Goal: Transaction & Acquisition: Subscribe to service/newsletter

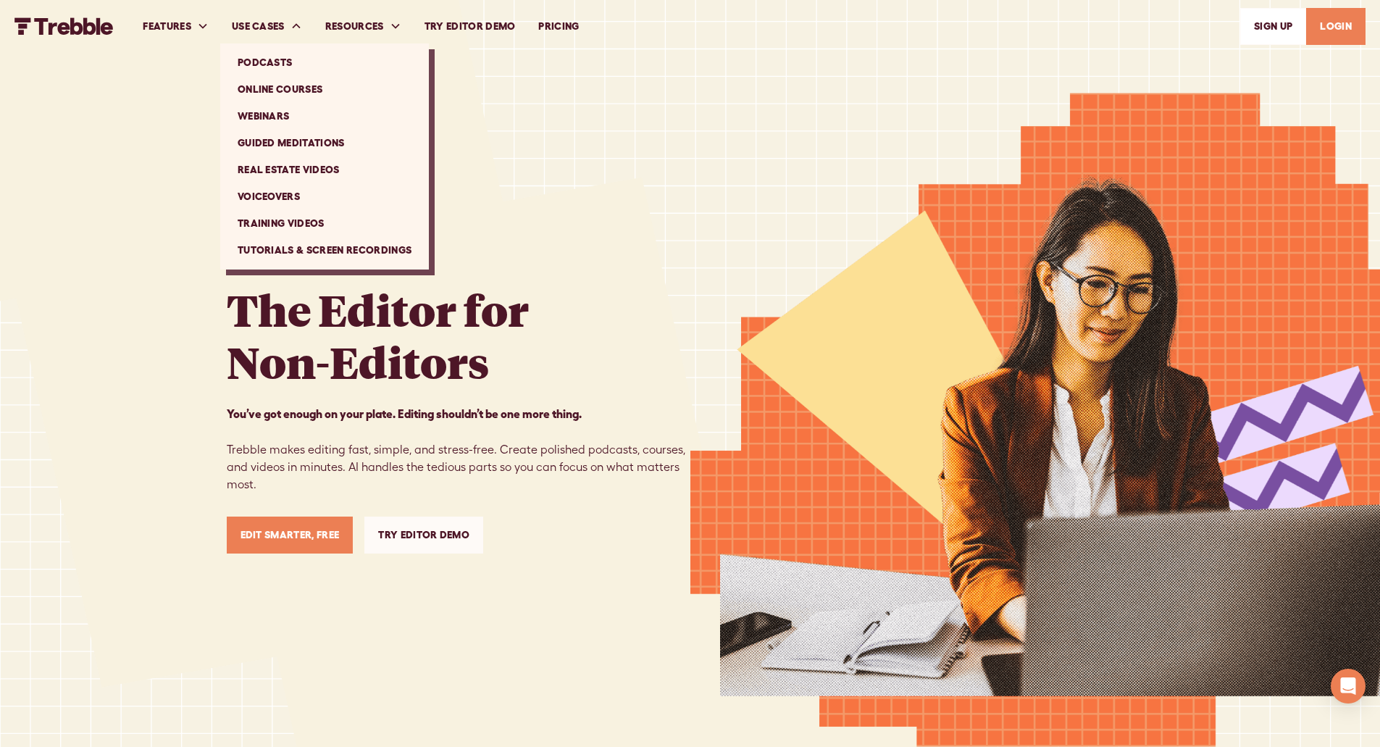
click at [335, 249] on link "Tutorials & Screen Recordings" at bounding box center [324, 250] width 197 height 27
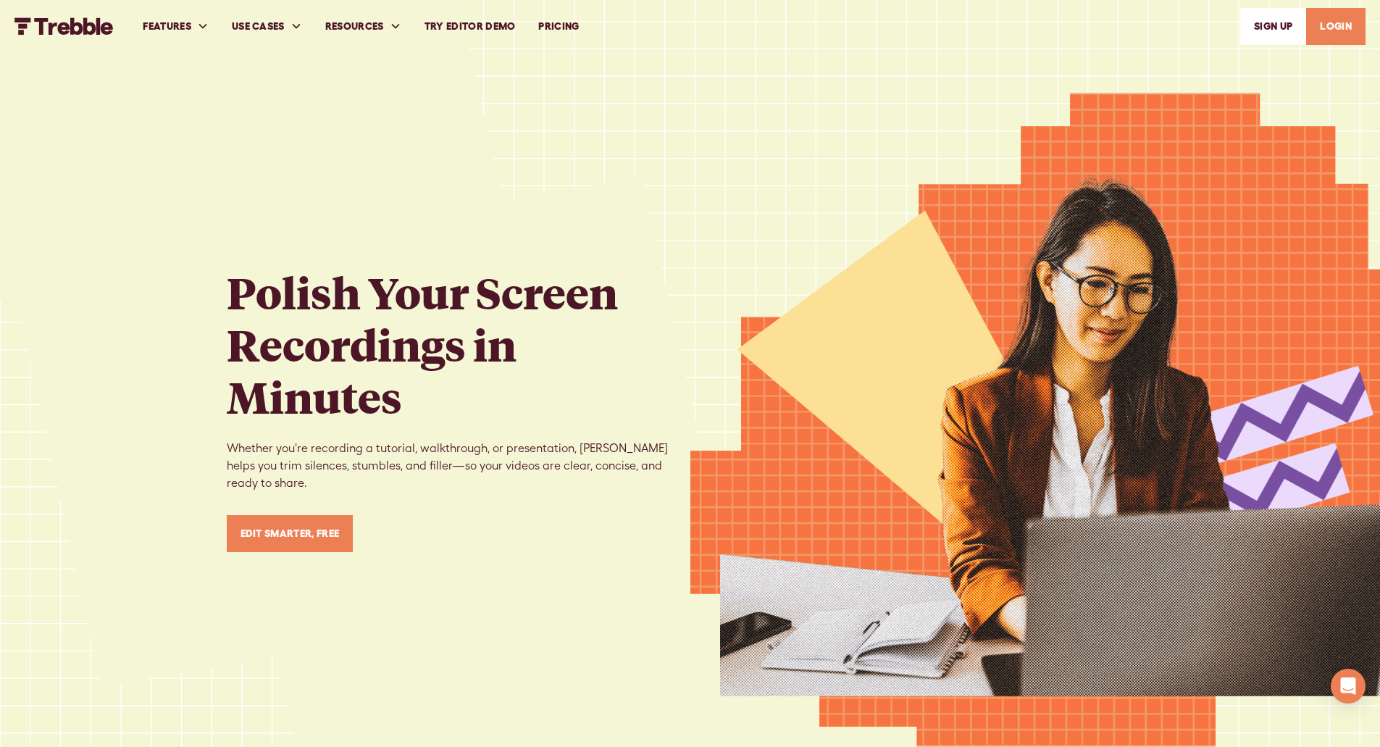
click at [553, 26] on link "PRICING" at bounding box center [558, 26] width 64 height 50
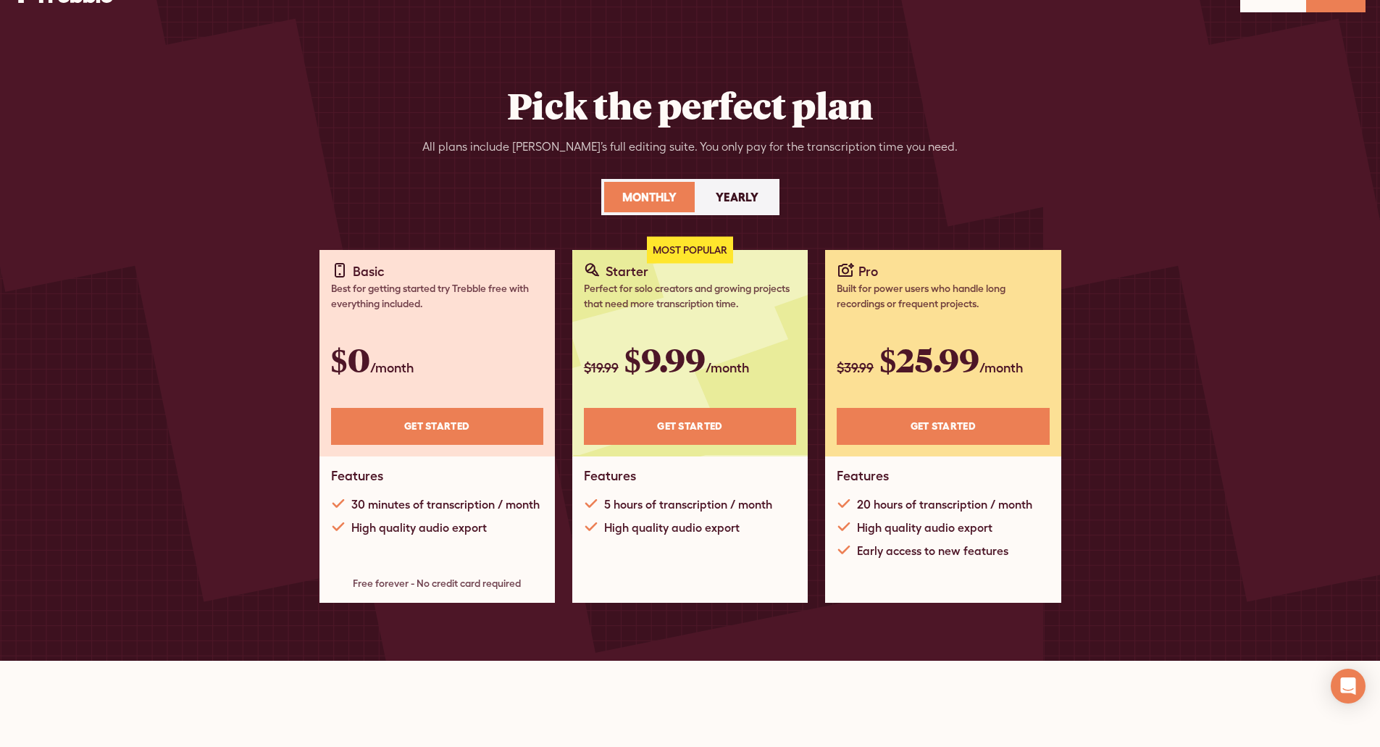
scroll to position [33, 0]
